Goal: Task Accomplishment & Management: Use online tool/utility

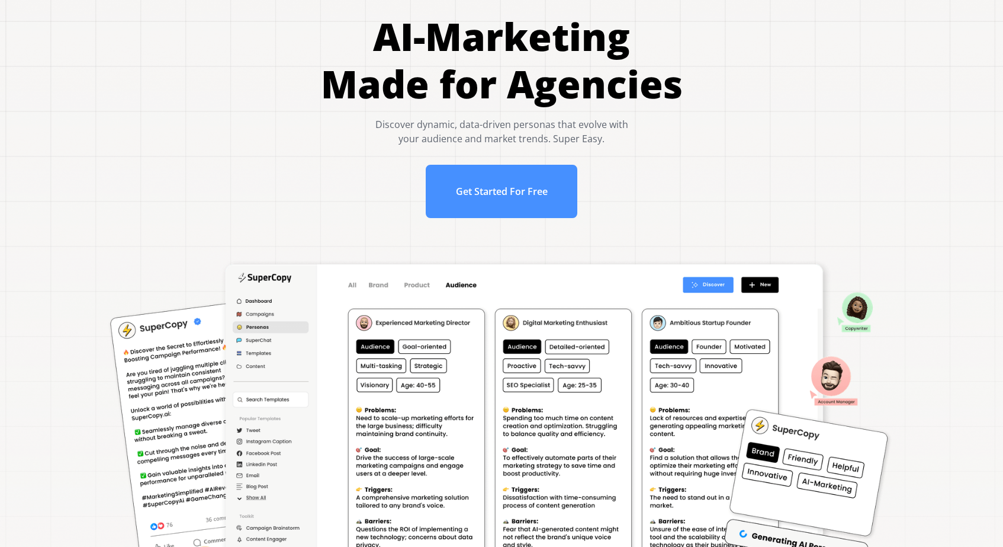
scroll to position [59, 0]
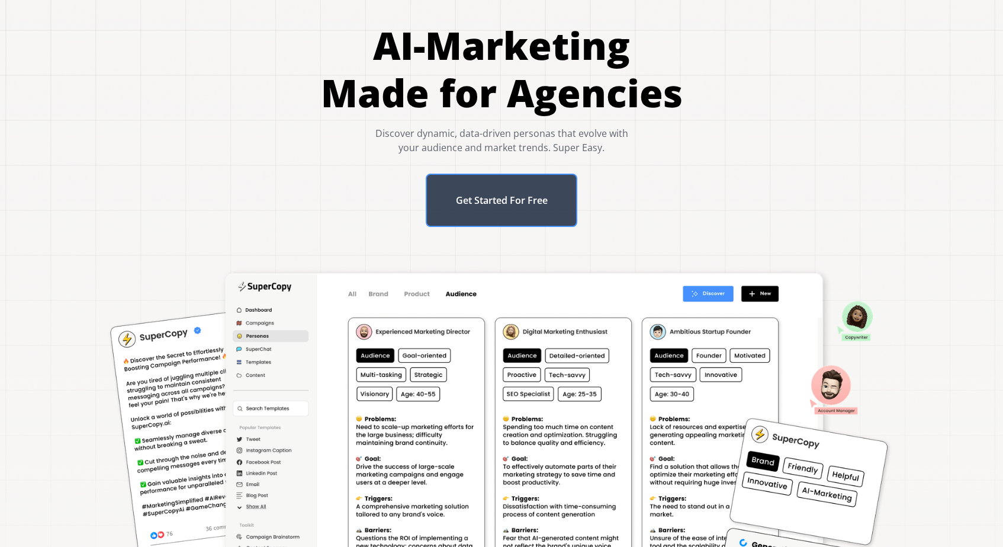
click at [501, 201] on link "Get Started For Free" at bounding box center [502, 200] width 152 height 53
